Goal: Navigation & Orientation: Find specific page/section

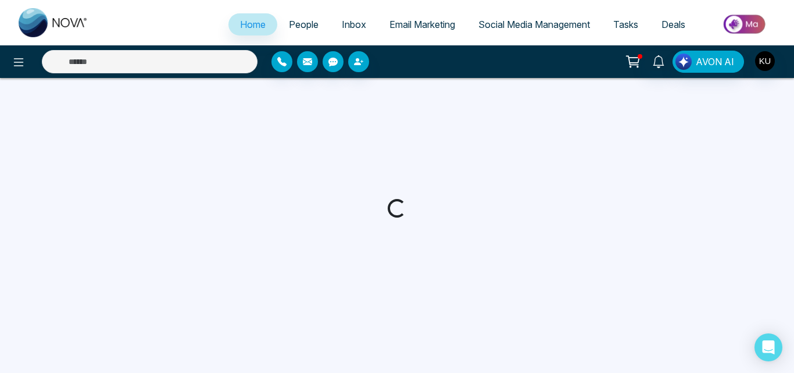
select select "*"
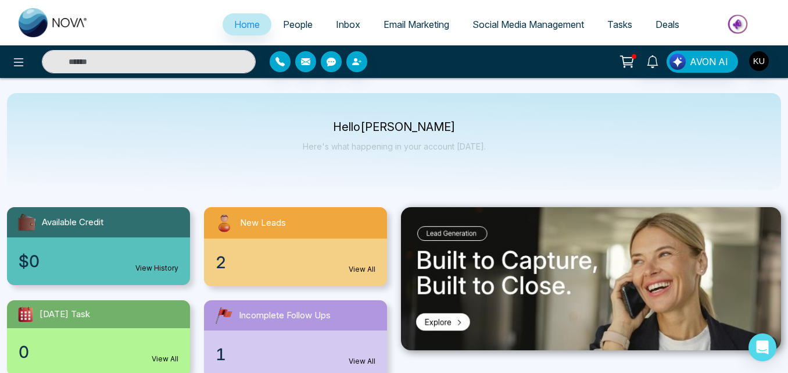
click at [291, 24] on span "People" at bounding box center [298, 25] width 30 height 12
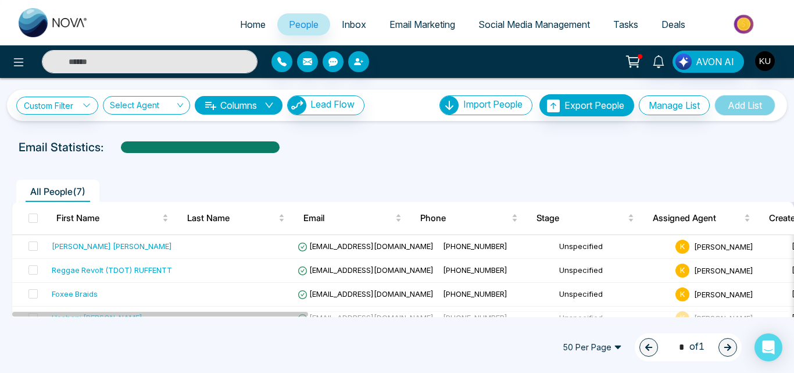
click at [243, 23] on span "Home" at bounding box center [253, 25] width 26 height 12
select select "*"
